Goal: Task Accomplishment & Management: Manage account settings

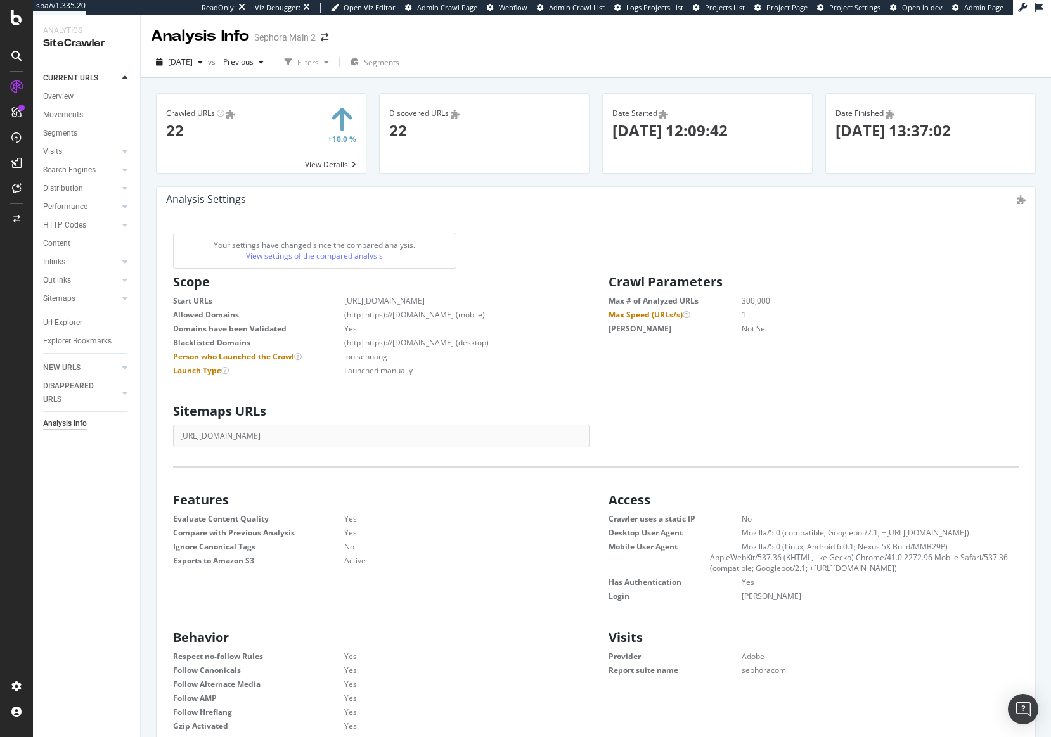
click at [750, 550] on dd "Mozilla/5.0 (Linux; Android 6.0.1; Nexus 5X Build/MMB29P) AppleWebKit/537.36 (K…" at bounding box center [864, 557] width 309 height 32
click at [446, 7] on span "Admin Crawl Page" at bounding box center [447, 8] width 60 height 10
click at [577, 9] on span "Admin Crawl List" at bounding box center [577, 8] width 56 height 10
